Goal: Information Seeking & Learning: Learn about a topic

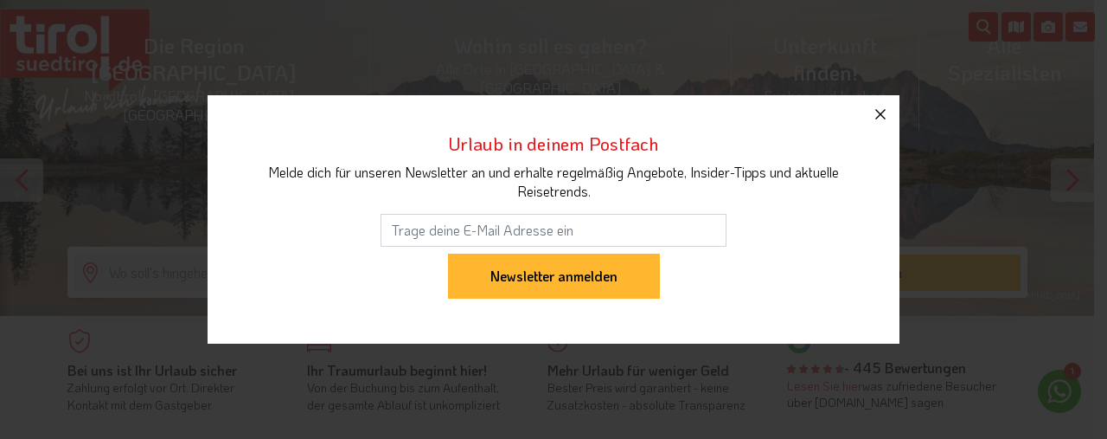
click at [879, 113] on icon "button" at bounding box center [881, 114] width 10 height 10
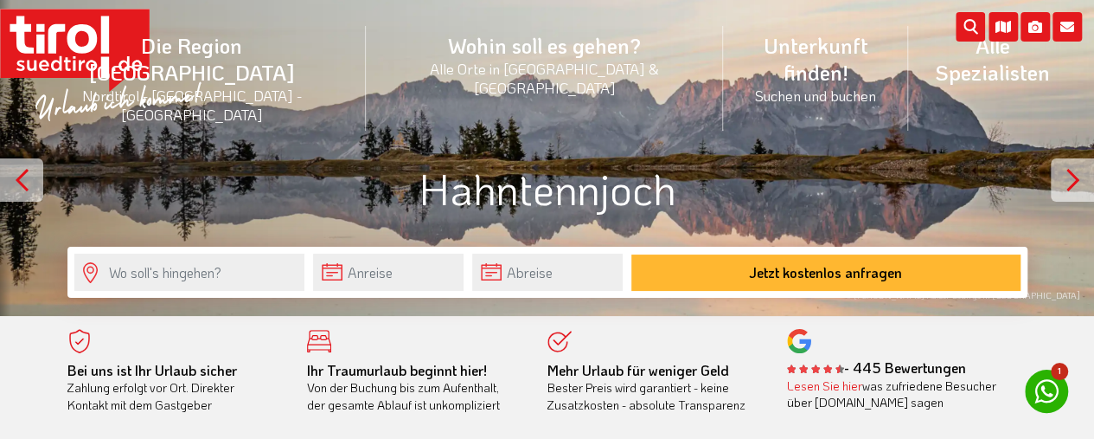
click at [1071, 172] on div at bounding box center [1072, 179] width 43 height 43
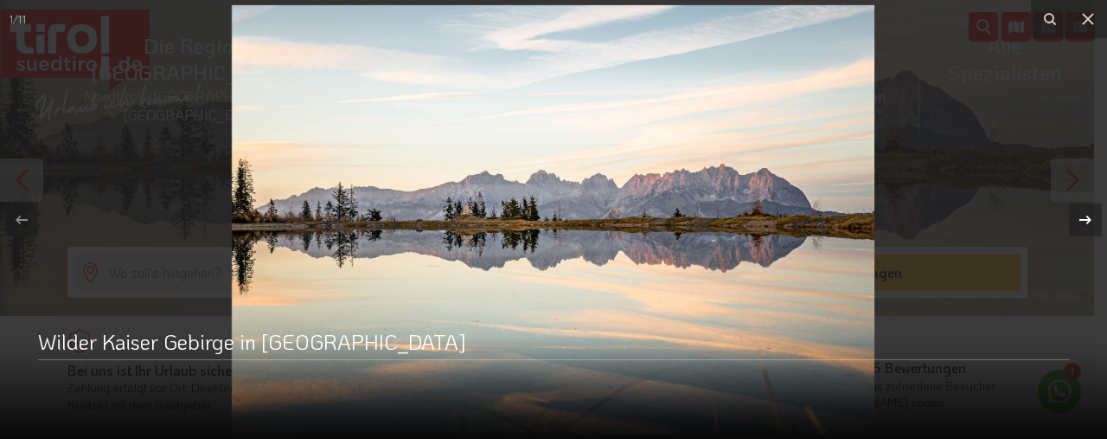
click at [1092, 215] on icon at bounding box center [1085, 219] width 21 height 21
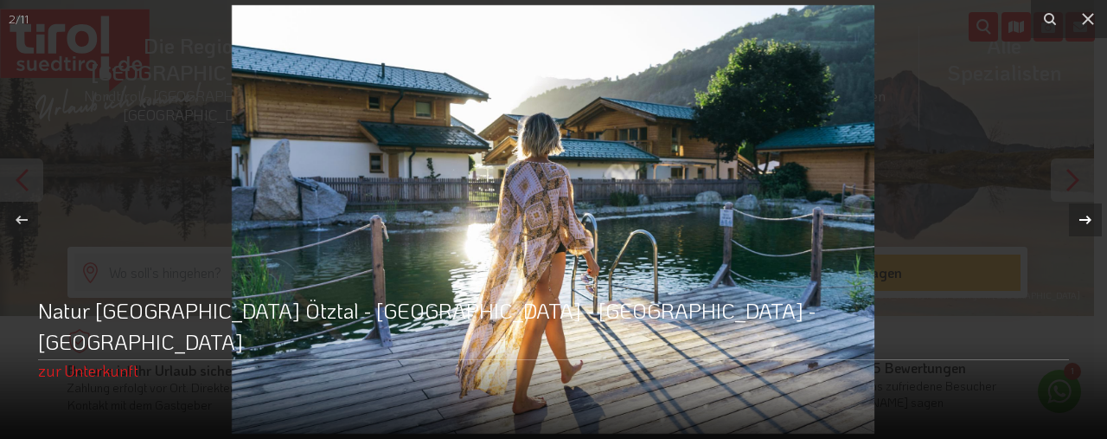
click at [1091, 215] on icon at bounding box center [1085, 219] width 21 height 21
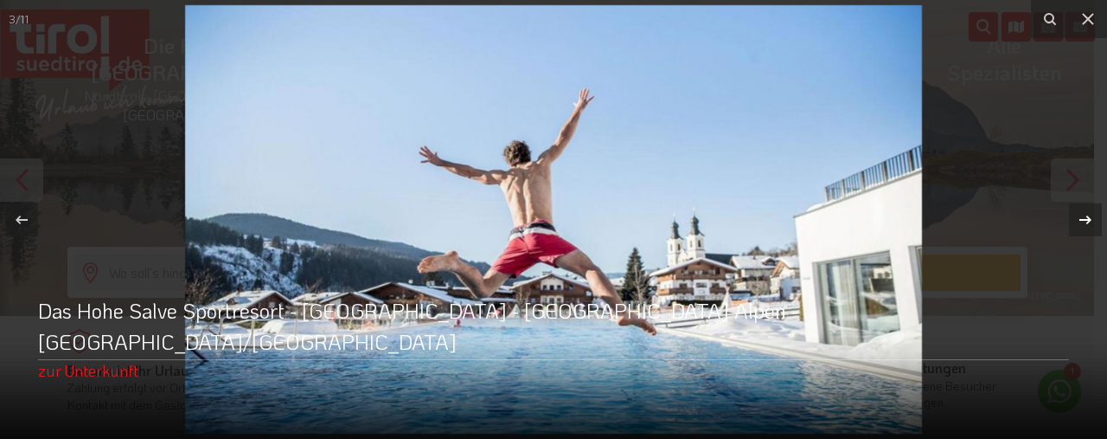
click at [1091, 215] on icon at bounding box center [1085, 219] width 21 height 21
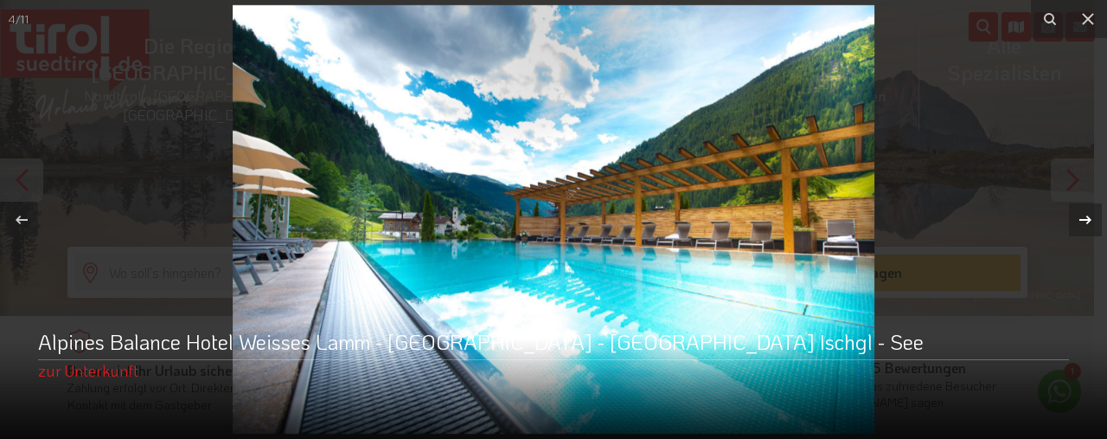
click at [1089, 215] on icon at bounding box center [1085, 219] width 21 height 21
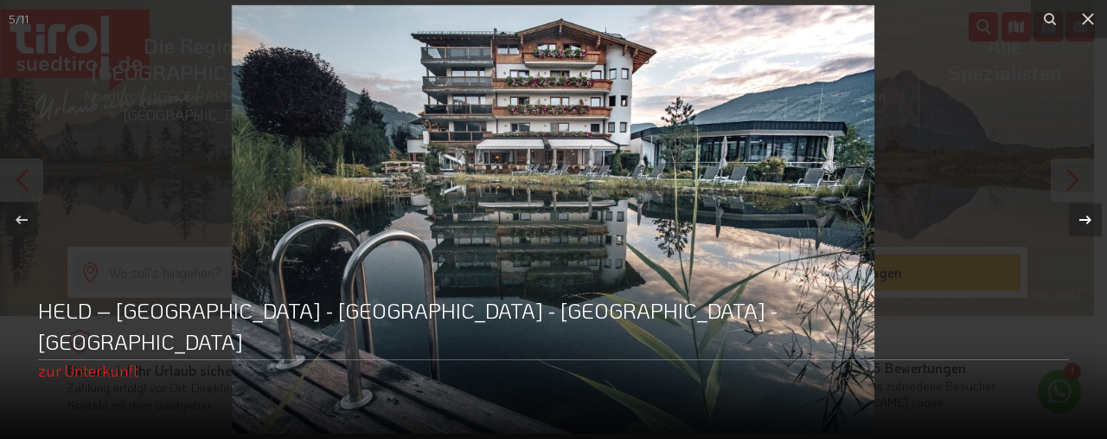
click at [1085, 215] on icon at bounding box center [1085, 219] width 21 height 21
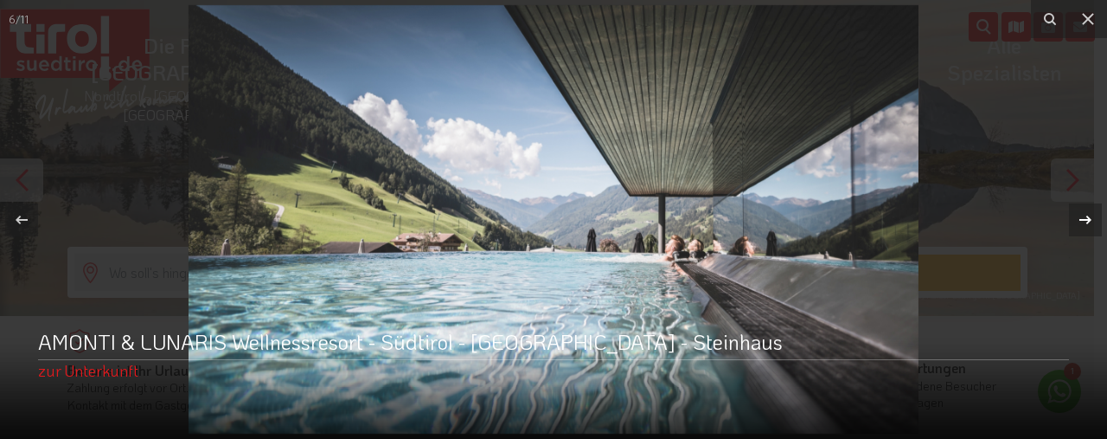
click at [1085, 215] on icon at bounding box center [1085, 219] width 21 height 21
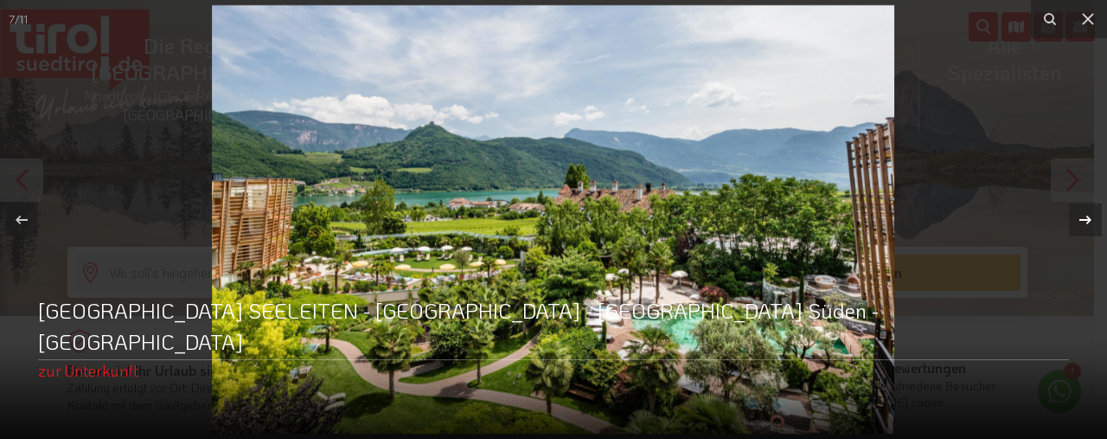
click at [1085, 215] on div "7 / 11 [GEOGRAPHIC_DATA] - [GEOGRAPHIC_DATA] - [GEOGRAPHIC_DATA] Süden - [GEOGR…" at bounding box center [553, 219] width 1107 height 439
click at [1090, 15] on icon at bounding box center [1088, 19] width 21 height 21
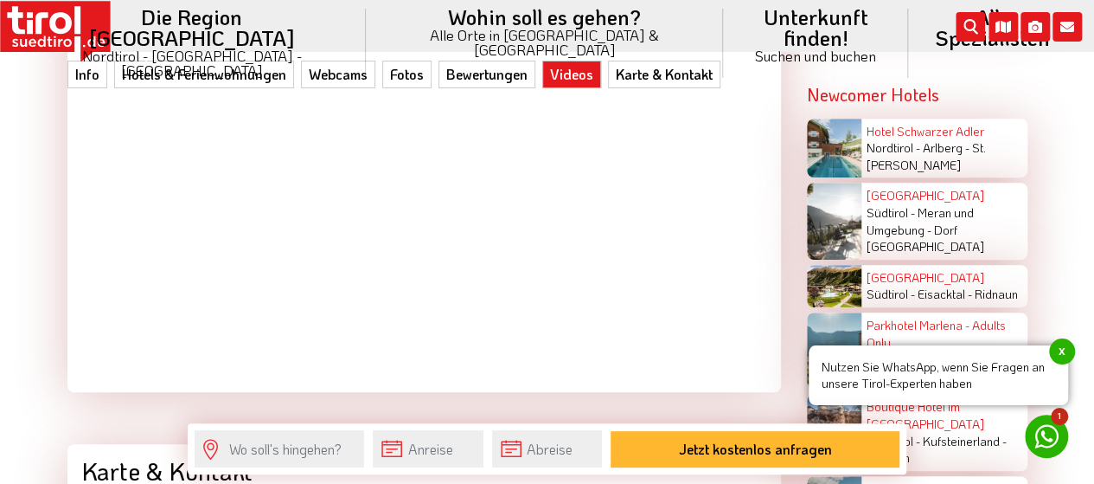
scroll to position [3679, 0]
